Goal: Task Accomplishment & Management: Complete application form

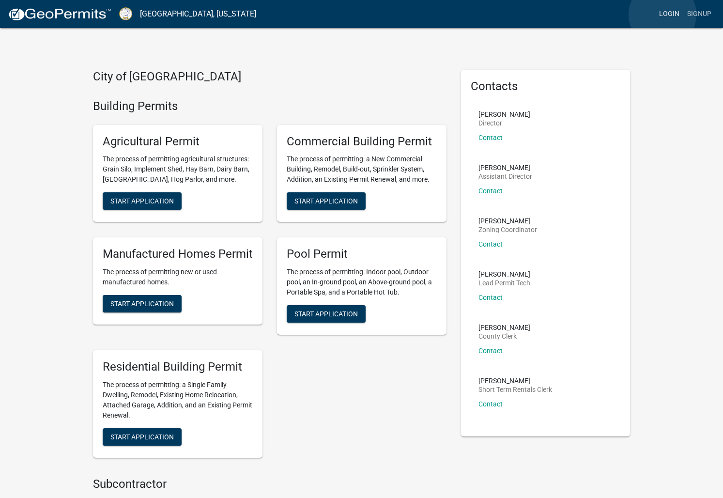
click at [662, 15] on link "Login" at bounding box center [669, 14] width 28 height 18
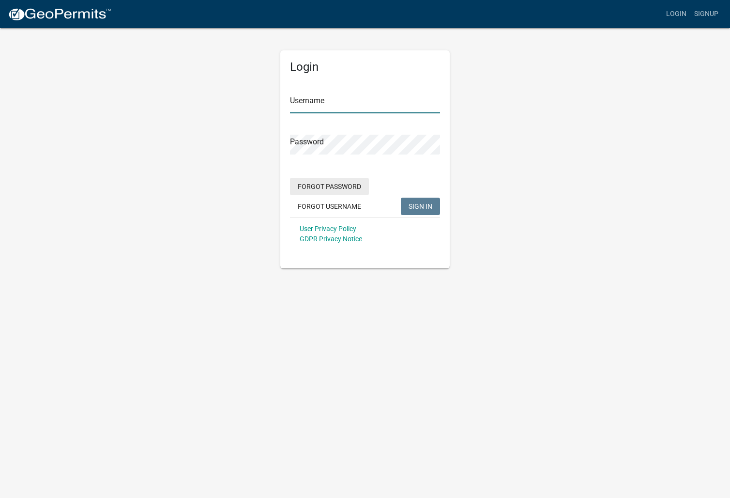
type input "BHHOconee"
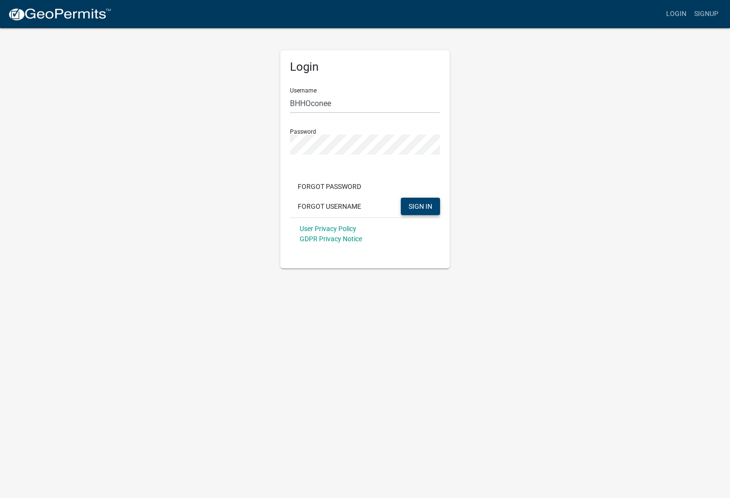
click at [401, 203] on button "SIGN IN" at bounding box center [420, 205] width 39 height 17
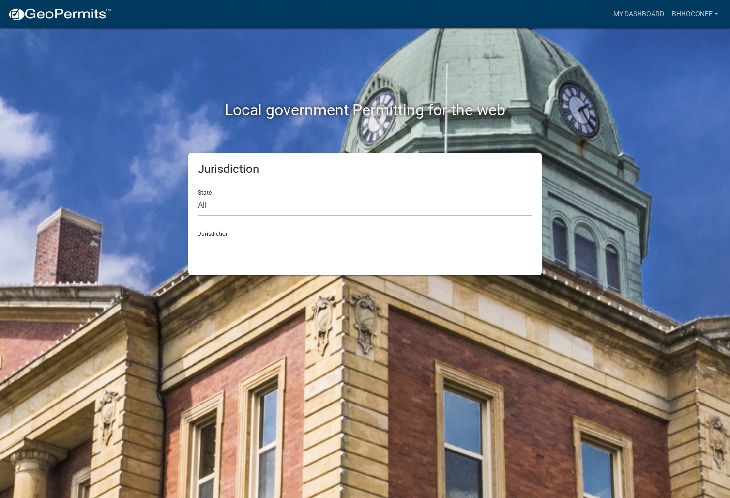
click at [215, 202] on select "All [US_STATE] [US_STATE] [US_STATE] [US_STATE] [US_STATE] [US_STATE] [US_STATE…" at bounding box center [365, 206] width 334 height 20
select select "[US_STATE]"
click at [198, 196] on select "All [US_STATE] [US_STATE] [US_STATE] [US_STATE] [US_STATE] [US_STATE] [US_STATE…" at bounding box center [365, 206] width 334 height 20
click at [240, 239] on select "City of [GEOGRAPHIC_DATA], [US_STATE] [GEOGRAPHIC_DATA], [US_STATE][PERSON_NAME…" at bounding box center [365, 247] width 334 height 20
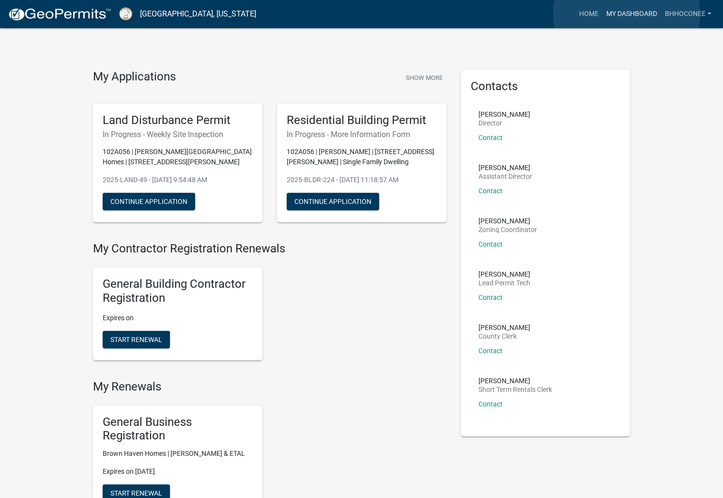
click at [626, 14] on link "My Dashboard" at bounding box center [631, 14] width 59 height 18
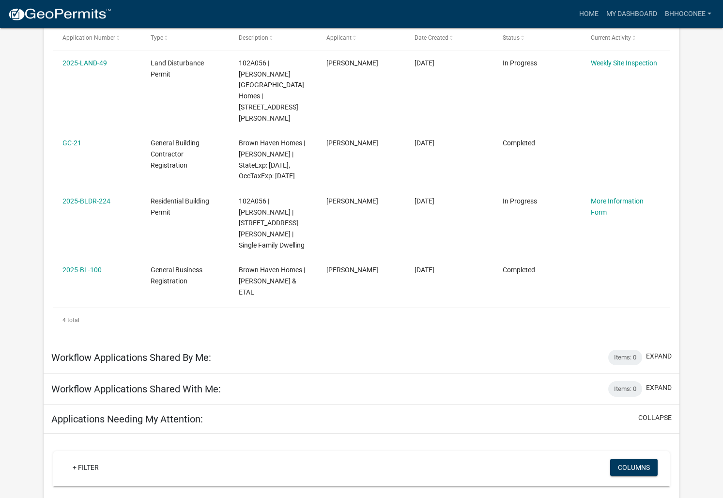
scroll to position [194, 0]
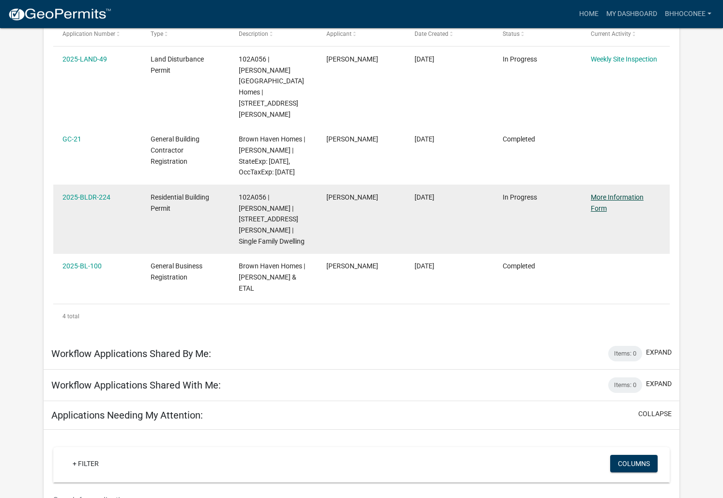
click at [606, 193] on link "More Information Form" at bounding box center [616, 202] width 53 height 19
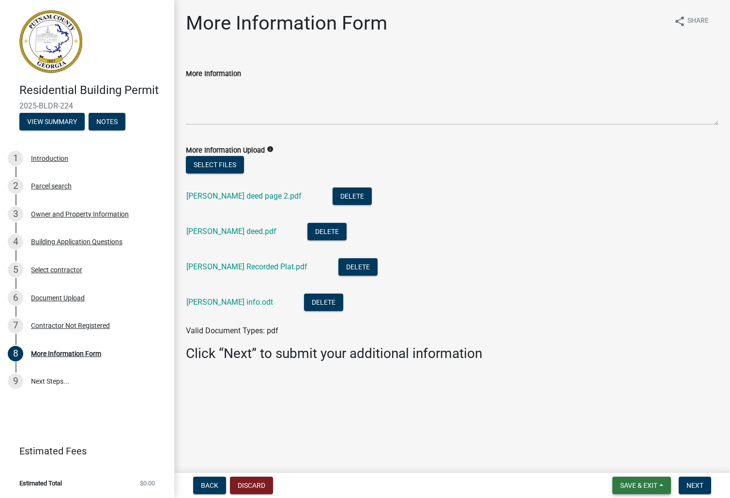
click at [651, 484] on span "Save & Exit" at bounding box center [638, 485] width 37 height 8
click at [697, 483] on span "Next" at bounding box center [694, 485] width 17 height 8
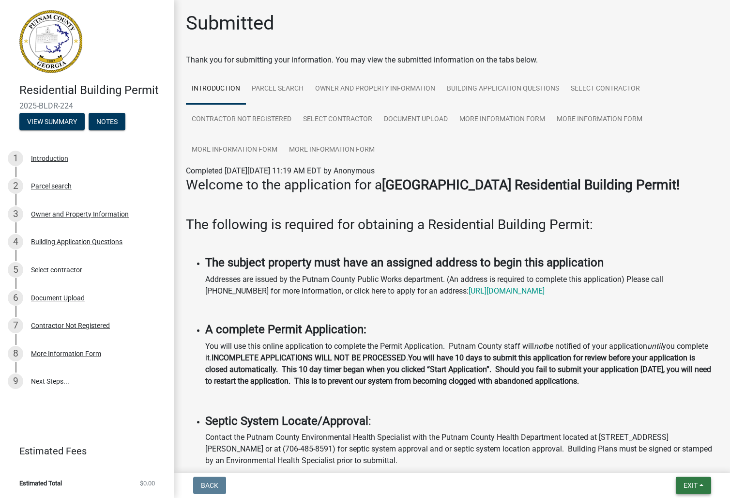
click at [692, 485] on span "Exit" at bounding box center [690, 485] width 14 height 8
click at [685, 467] on button "Save & Exit" at bounding box center [672, 459] width 77 height 23
